Goal: Find specific page/section: Find specific page/section

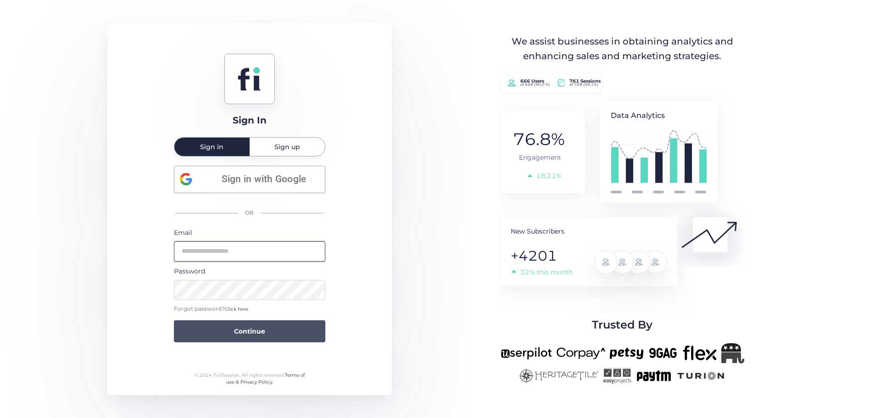
type input "**********"
click at [274, 326] on button "Continue" at bounding box center [249, 331] width 151 height 22
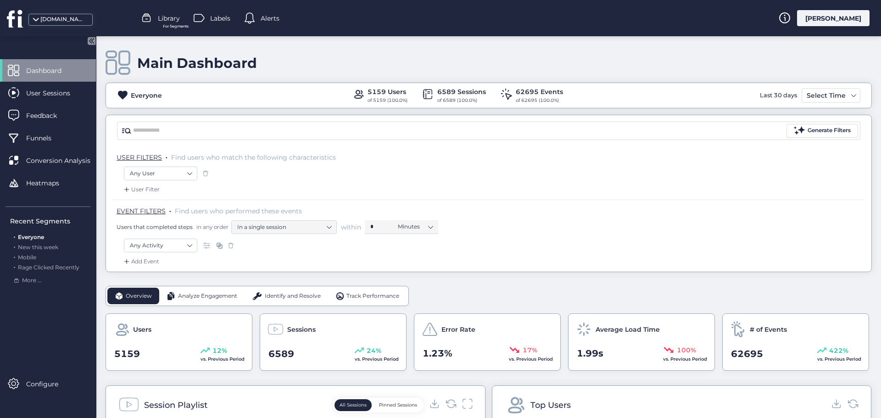
click at [832, 98] on fs-statistics-bar "Everyone 5159 Users of 5159 (100.0%) 6589 Sessions of 6589 (100.0%) 62695 Event…" at bounding box center [489, 96] width 766 height 26
click at [827, 95] on div "Select Time" at bounding box center [826, 95] width 44 height 11
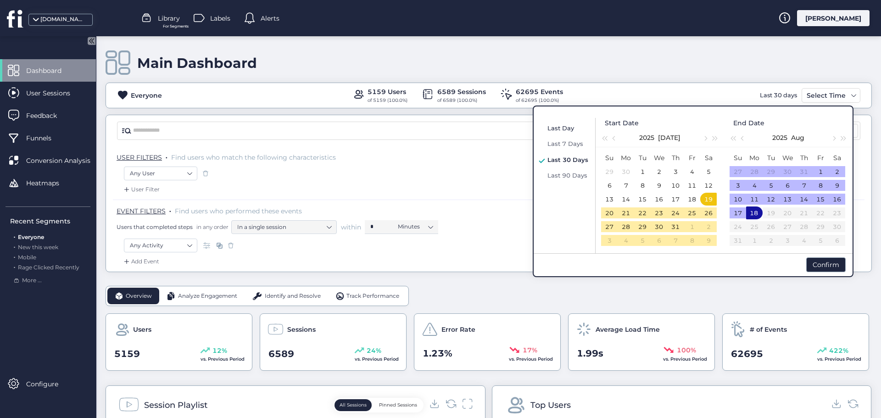
click at [565, 129] on span "Last Day" at bounding box center [560, 127] width 27 height 7
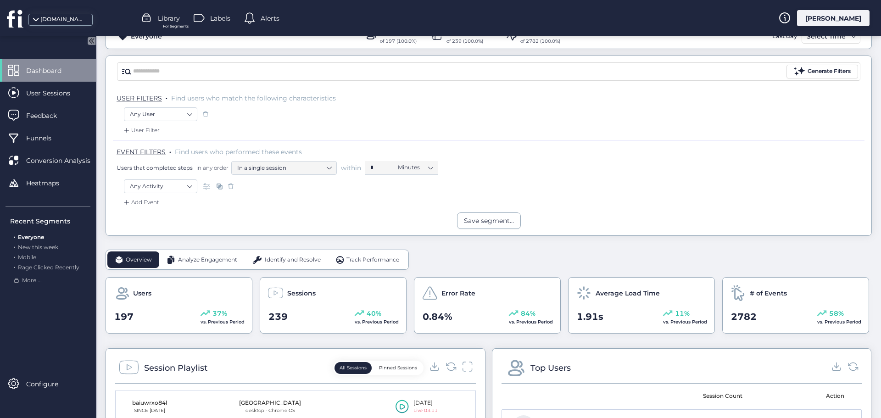
scroll to position [46, 0]
